Goal: Information Seeking & Learning: Learn about a topic

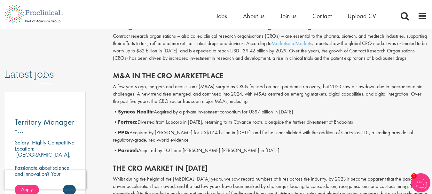
scroll to position [288, 0]
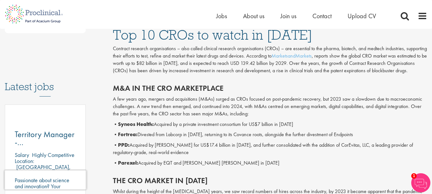
click at [120, 146] on b "PPD:" at bounding box center [124, 145] width 12 height 7
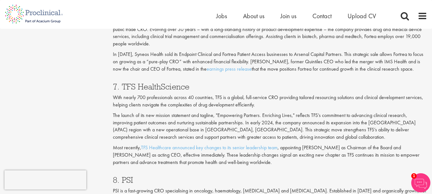
scroll to position [1215, 0]
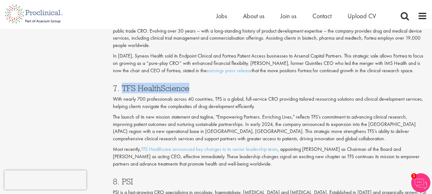
drag, startPoint x: 123, startPoint y: 80, endPoint x: 192, endPoint y: 79, distance: 69.4
click at [192, 84] on h3 "7. TFS HealthScience" at bounding box center [270, 88] width 314 height 8
copy h3 "TFS HealthScience"
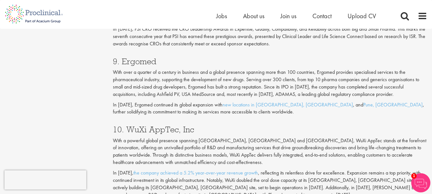
scroll to position [1407, 0]
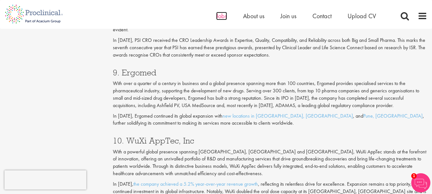
click at [224, 19] on span "Jobs" at bounding box center [221, 16] width 11 height 8
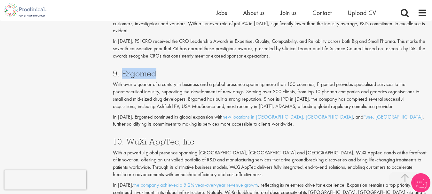
drag, startPoint x: 123, startPoint y: 67, endPoint x: 159, endPoint y: 67, distance: 36.5
click at [159, 69] on h3 "9. Ergomed" at bounding box center [270, 73] width 314 height 8
copy h3 "Ergomed"
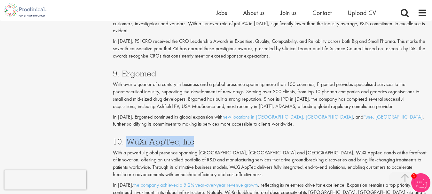
drag, startPoint x: 127, startPoint y: 135, endPoint x: 199, endPoint y: 136, distance: 71.3
click at [199, 138] on h3 "10. WuXi AppTec, Inc" at bounding box center [270, 142] width 314 height 8
copy h3 "WuXi AppTec, Inc"
